Goal: Transaction & Acquisition: Purchase product/service

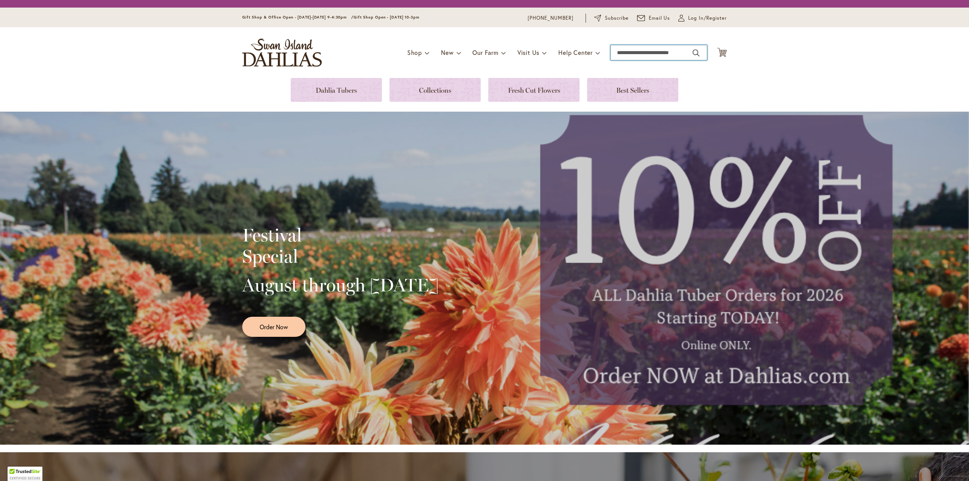
click at [648, 51] on input "Search" at bounding box center [658, 52] width 96 height 15
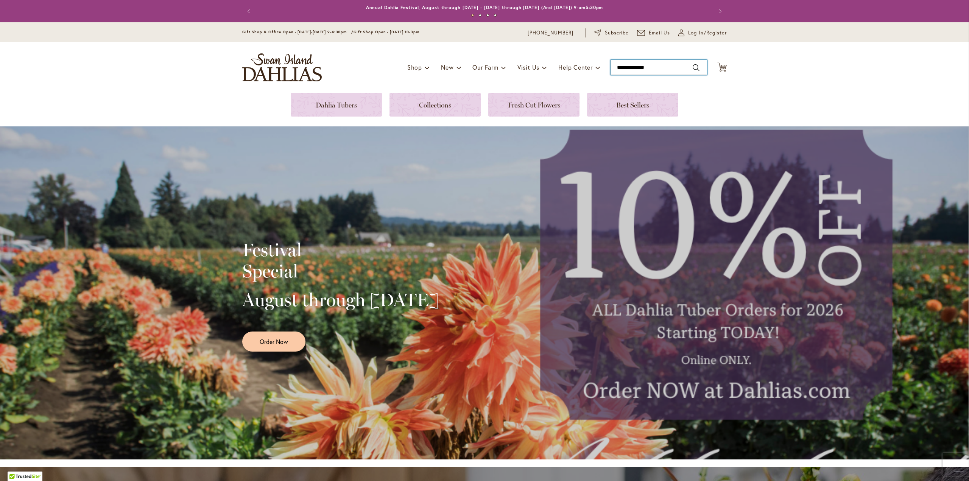
type input "**********"
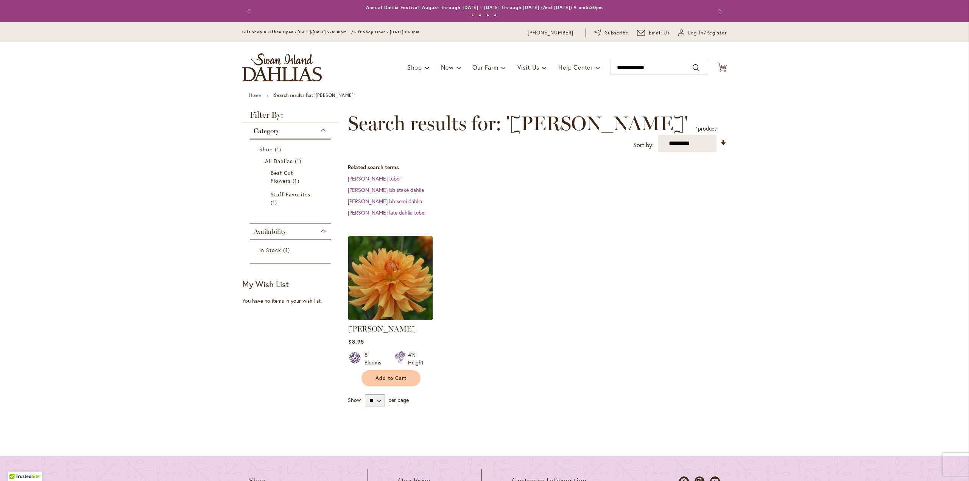
click at [390, 337] on div "ANDREW CHARLES Rating: 96% 9 Reviews $8.95 5" Blooms 4½' Height Add to Cart" at bounding box center [390, 353] width 84 height 59
click at [390, 330] on link "ANDREW CHARLES" at bounding box center [381, 328] width 67 height 9
